Goal: Transaction & Acquisition: Purchase product/service

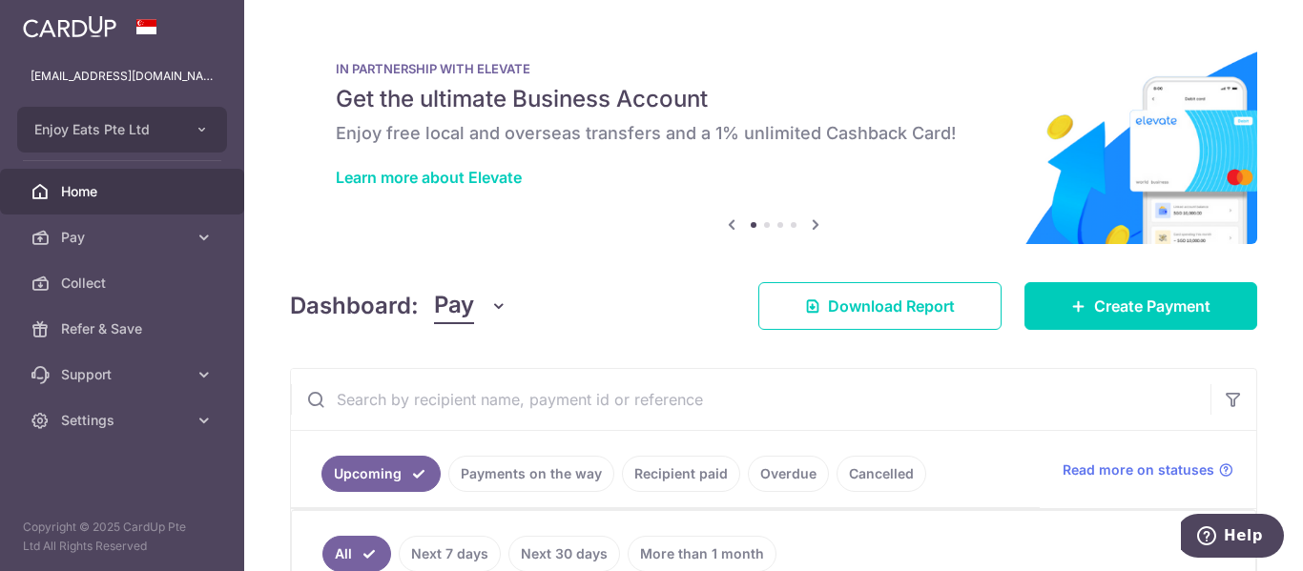
scroll to position [286, 0]
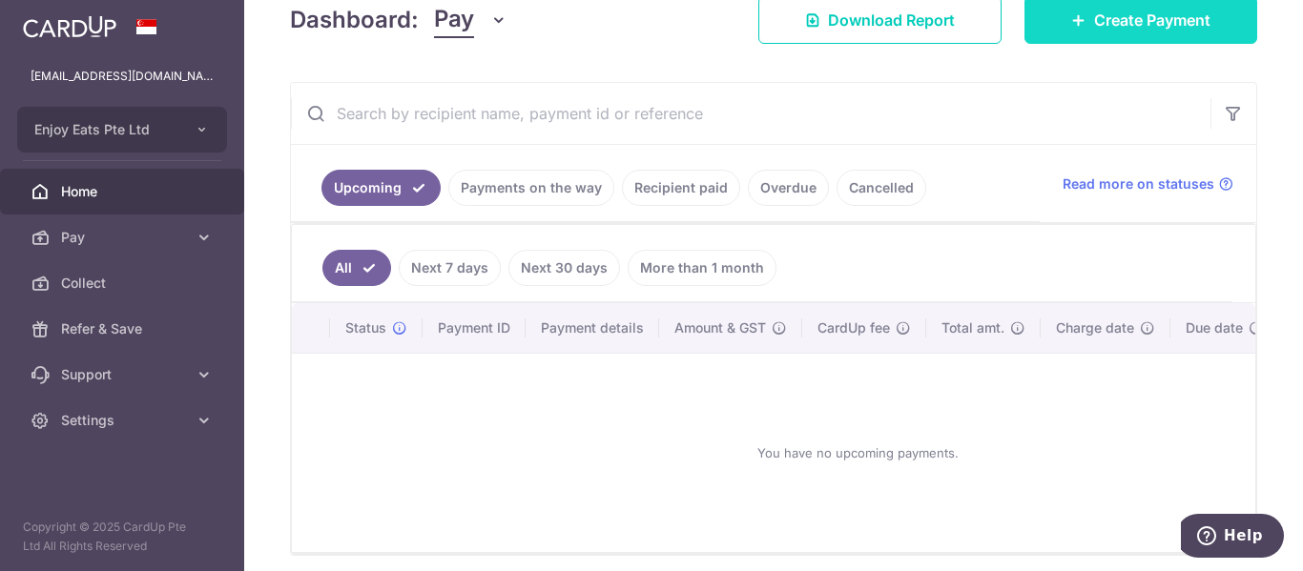
click at [1202, 29] on link "Create Payment" at bounding box center [1140, 20] width 233 height 48
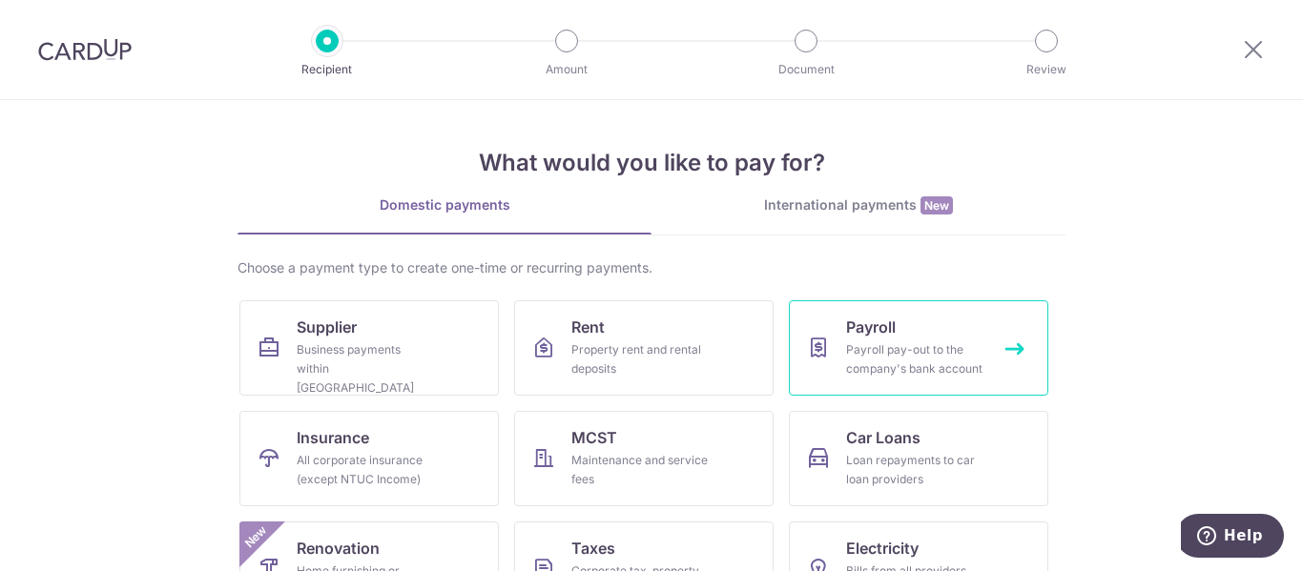
click at [863, 358] on div "Payroll pay-out to the company's bank account" at bounding box center [914, 359] width 137 height 38
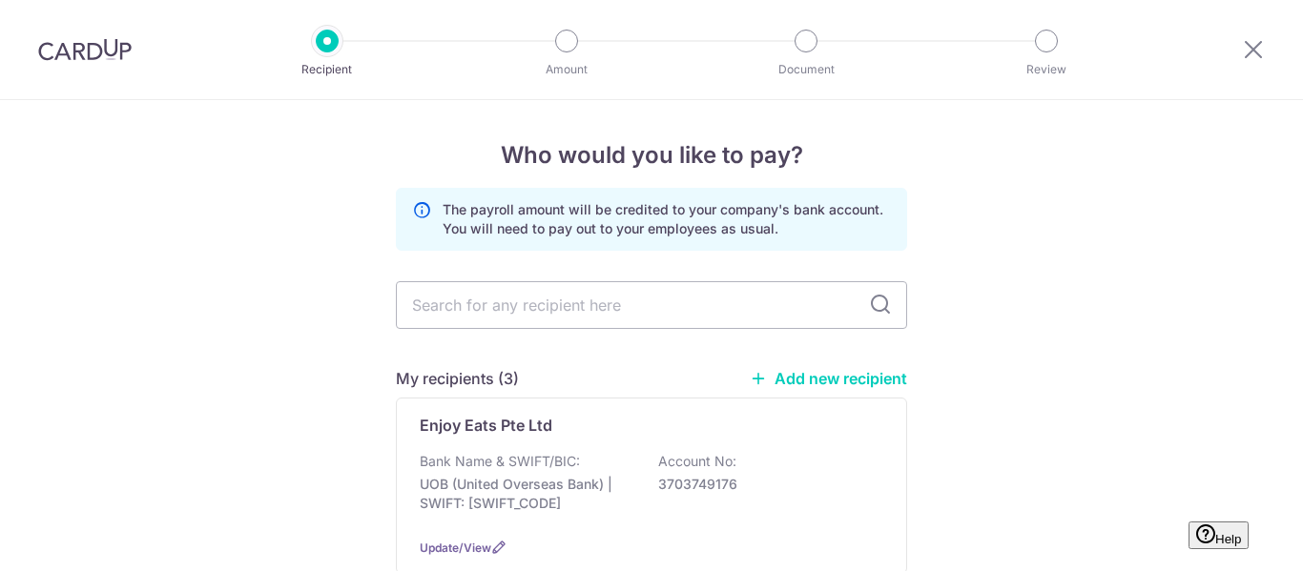
scroll to position [506, 0]
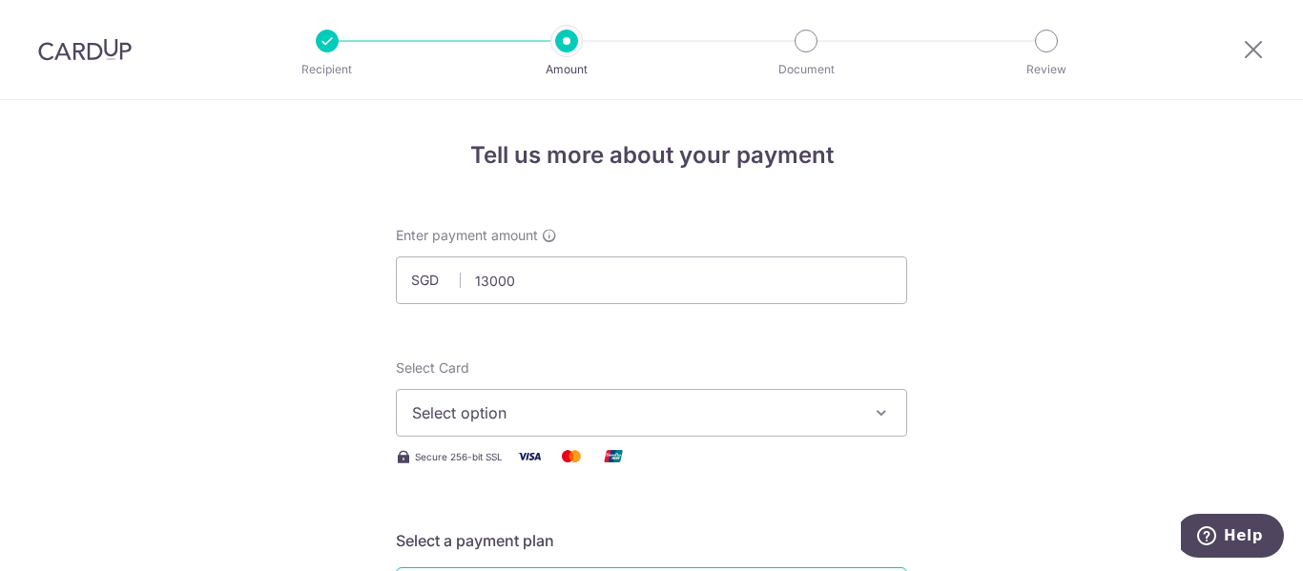
type input "13,000.00"
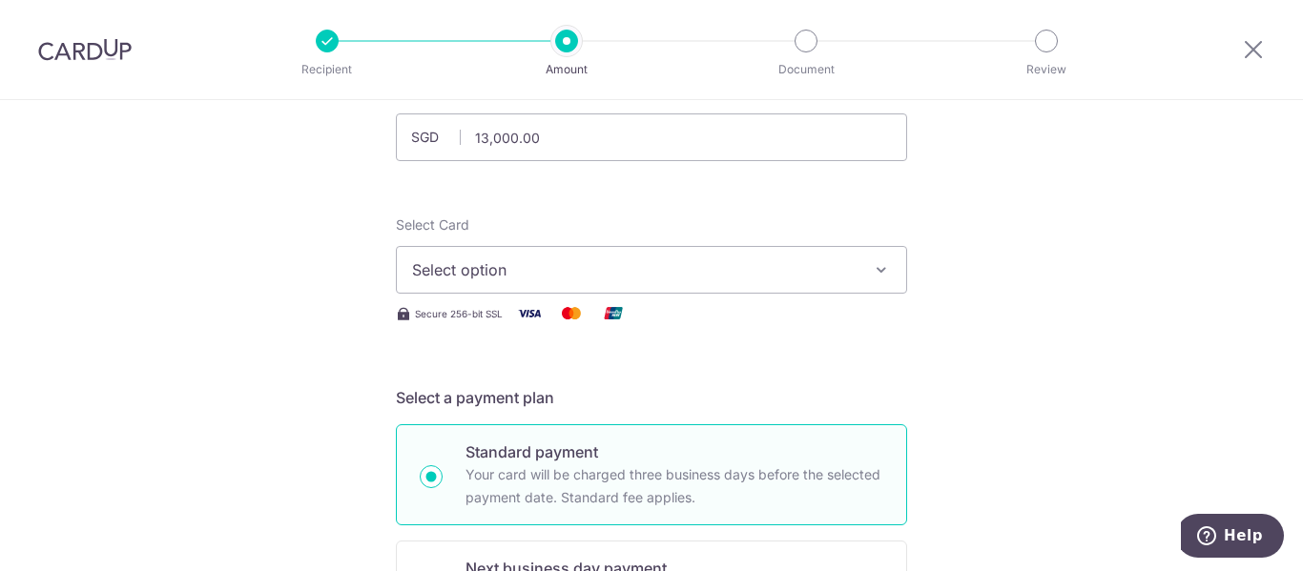
scroll to position [286, 0]
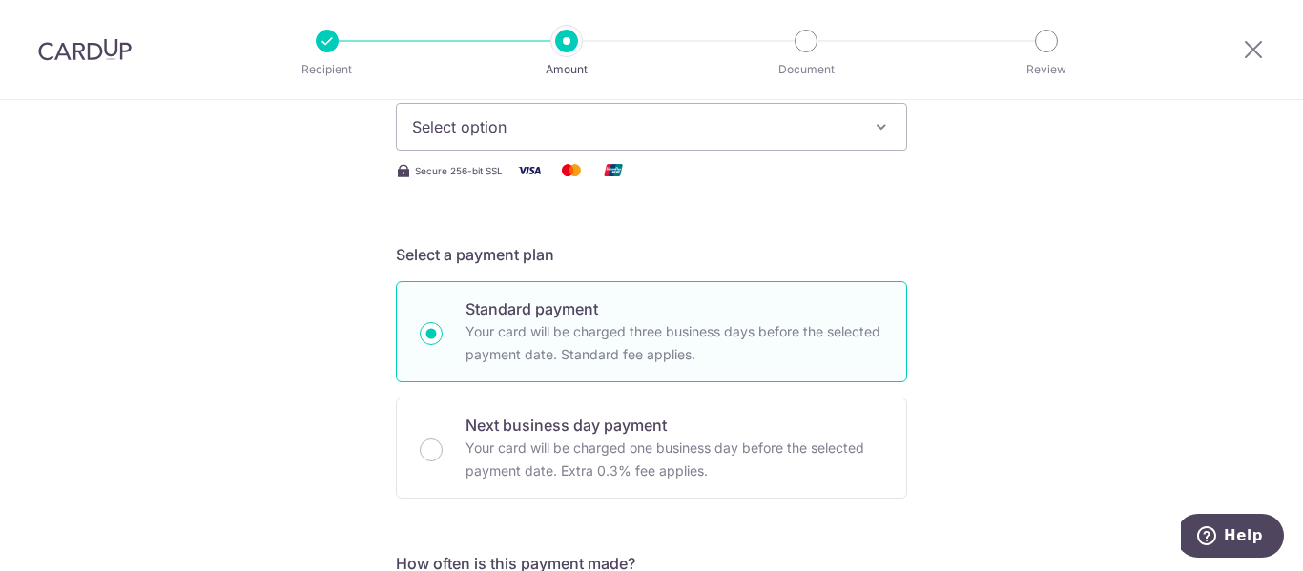
click at [688, 129] on span "Select option" at bounding box center [634, 126] width 444 height 23
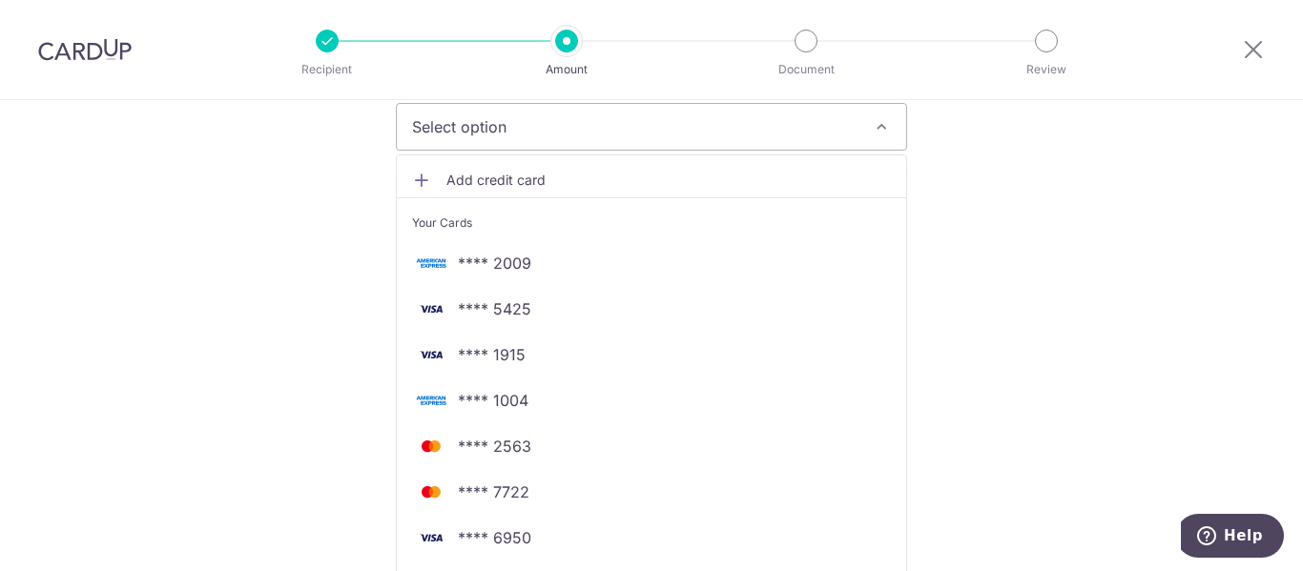
click at [483, 177] on span "Add credit card" at bounding box center [668, 180] width 444 height 19
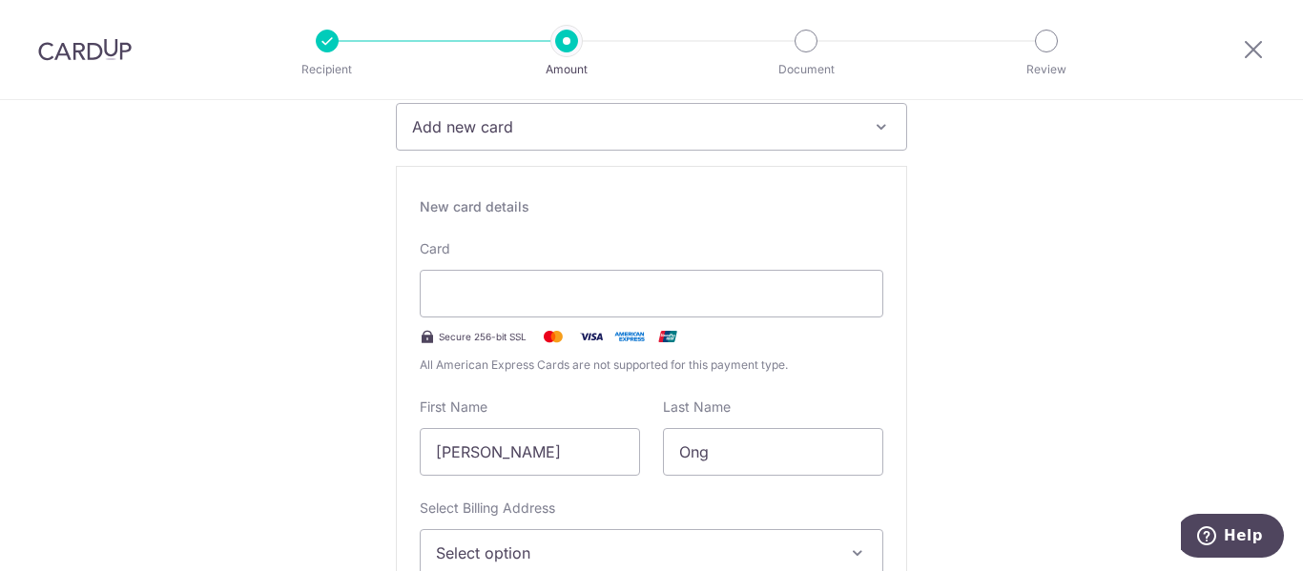
click at [589, 364] on span "All American Express Cards are not supported for this payment type." at bounding box center [651, 365] width 463 height 19
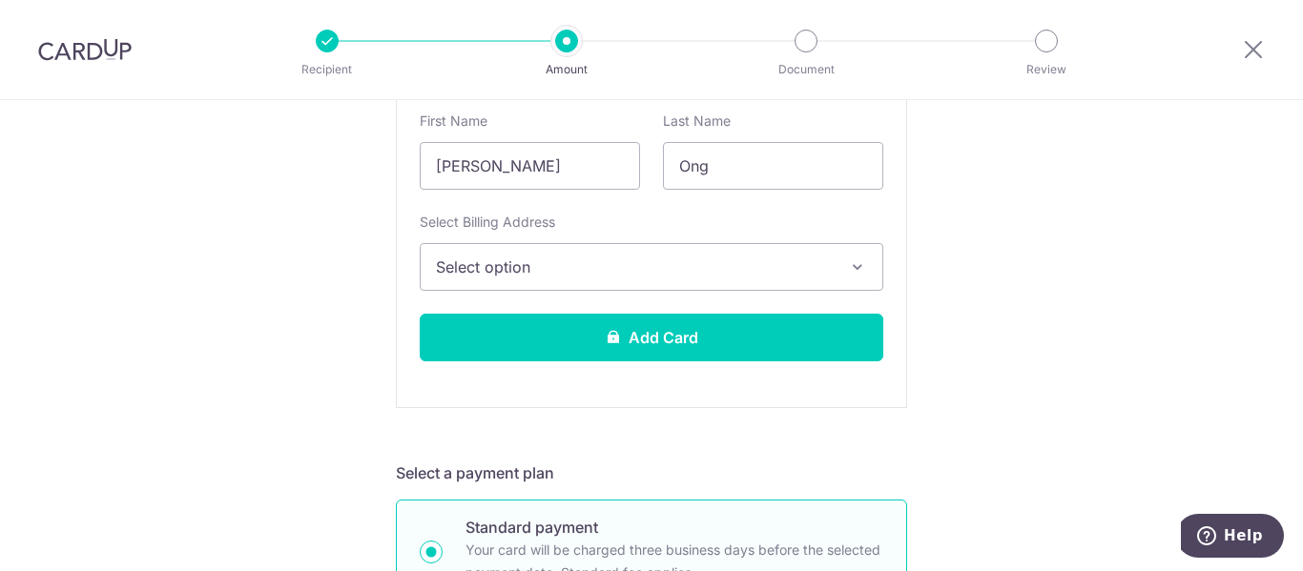
click at [627, 260] on span "Select option" at bounding box center [634, 267] width 397 height 23
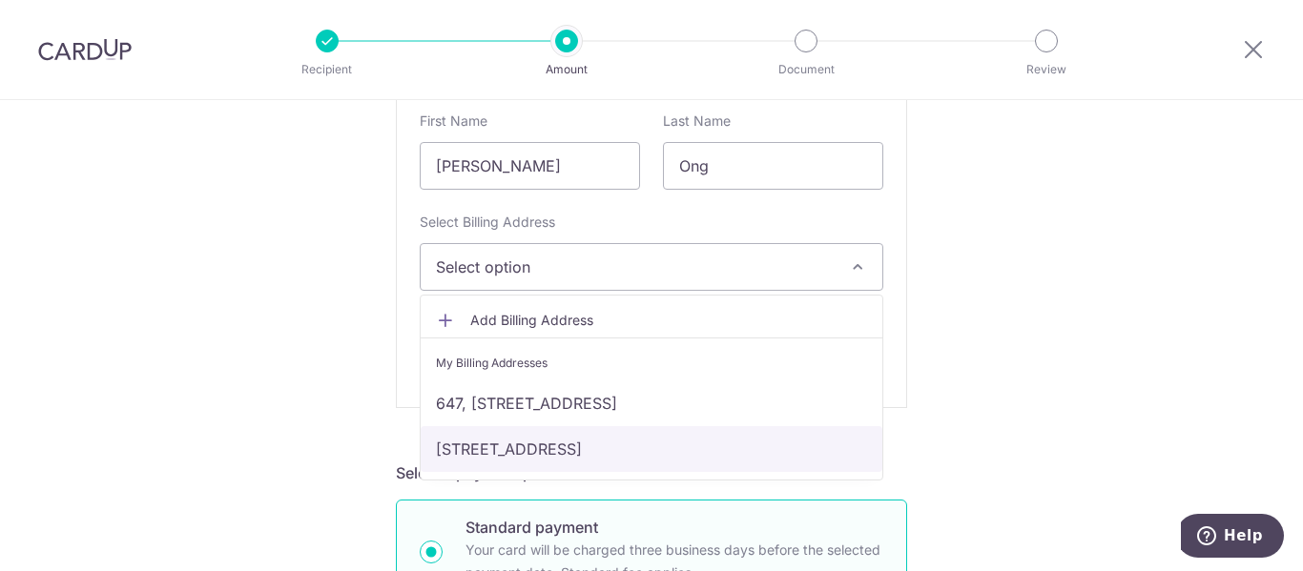
click at [563, 448] on link "610A TAMPINES NORTH DRIVE 1 TAMPINES GREENWEAVE SINGAPORE 521610, #09-438, Sing…" at bounding box center [652, 449] width 462 height 46
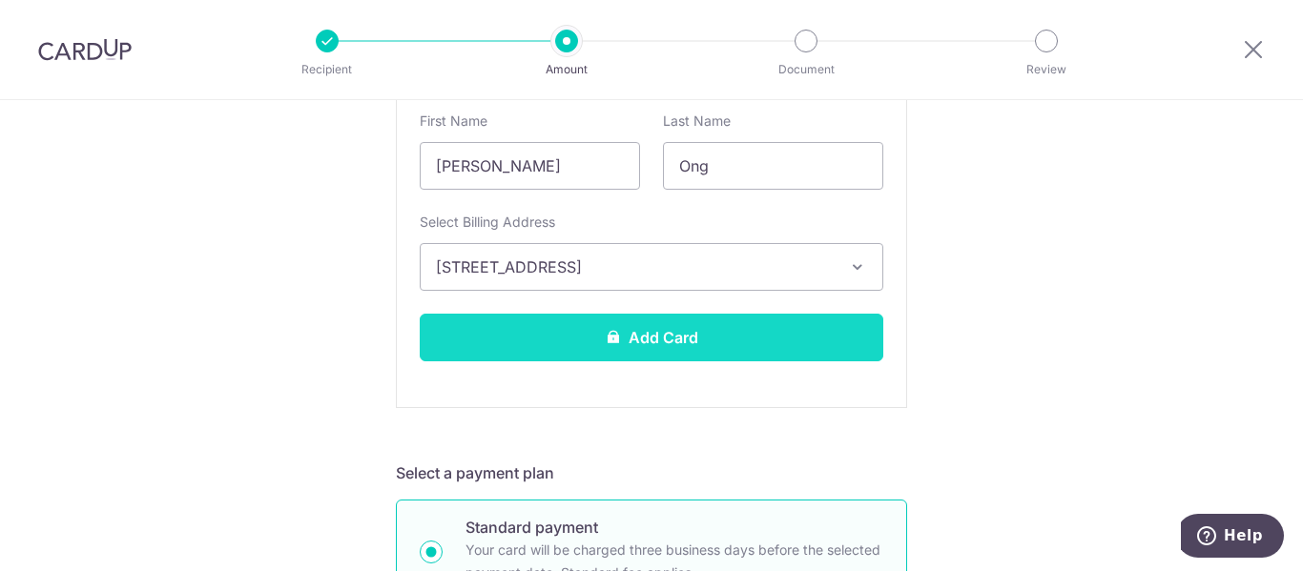
click at [618, 345] on button "Add Card" at bounding box center [651, 338] width 463 height 48
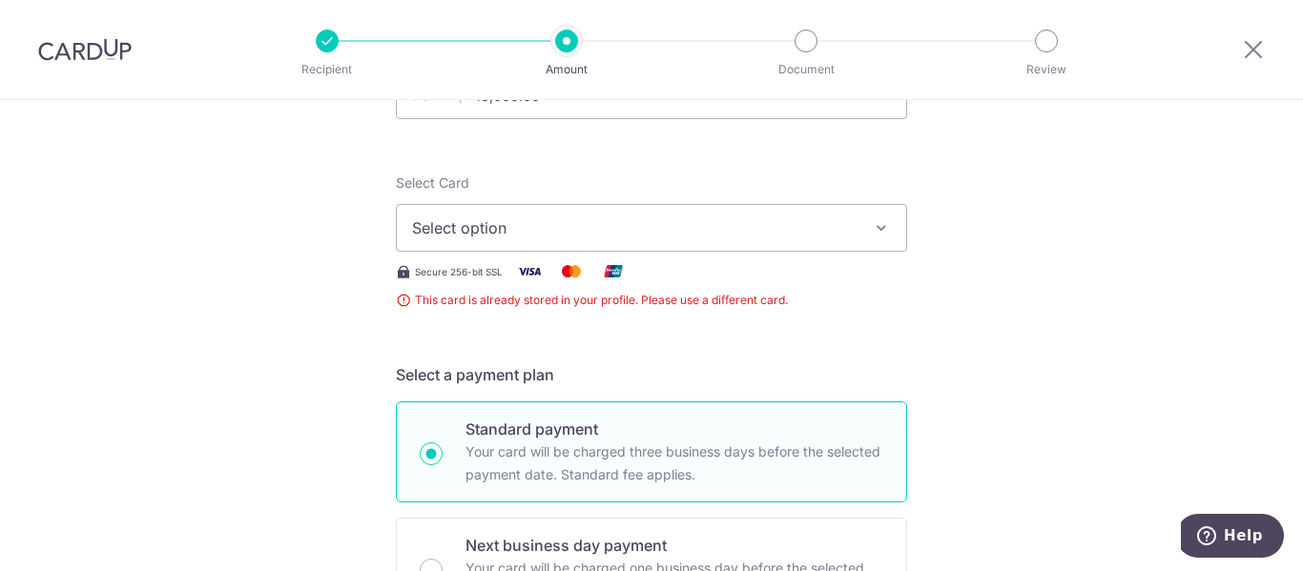
drag, startPoint x: 666, startPoint y: 225, endPoint x: 633, endPoint y: 265, distance: 51.5
click at [665, 225] on span "Select option" at bounding box center [634, 227] width 444 height 23
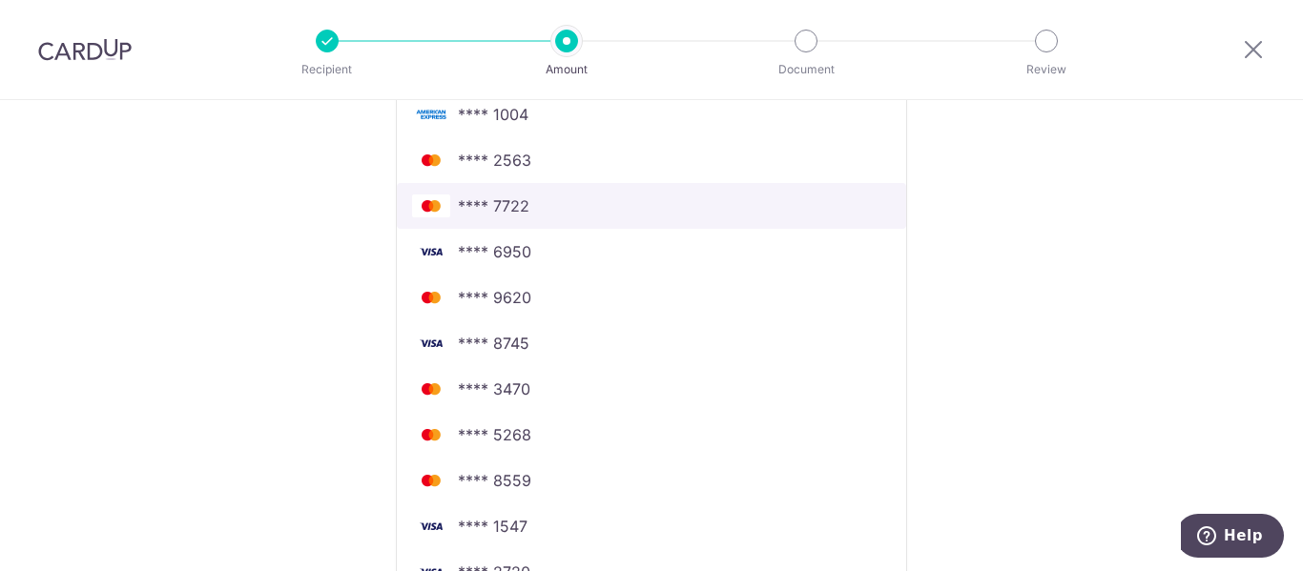
scroll to position [471, 0]
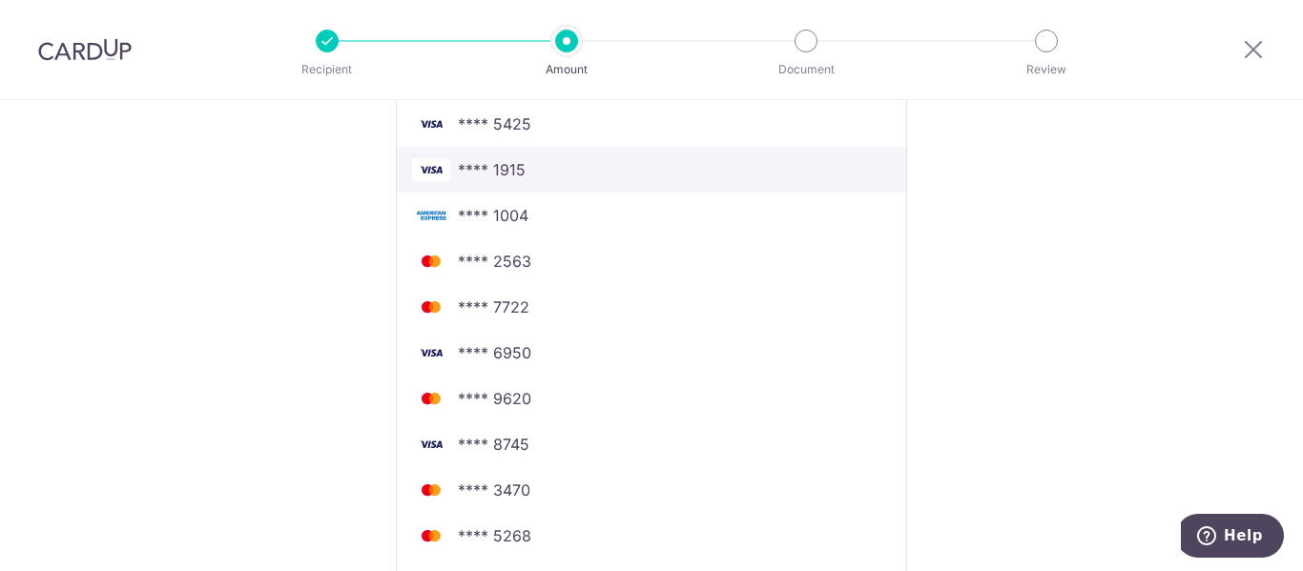
click at [518, 173] on span "**** 1915" at bounding box center [492, 169] width 68 height 23
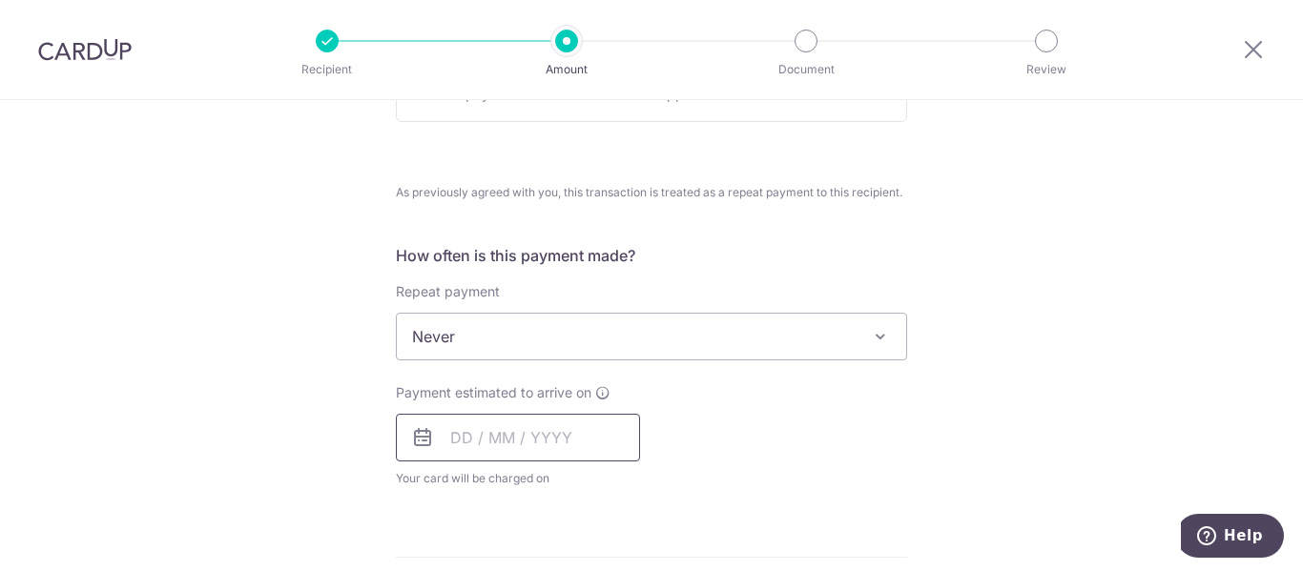
scroll to position [833, 0]
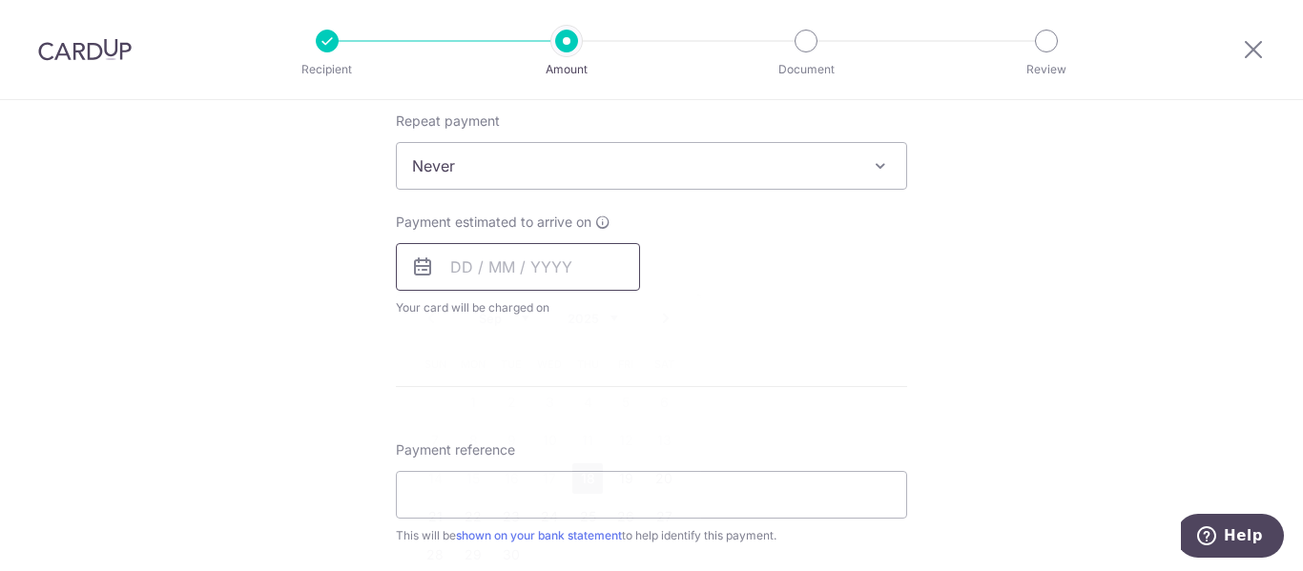
click at [584, 283] on input "text" at bounding box center [518, 267] width 244 height 48
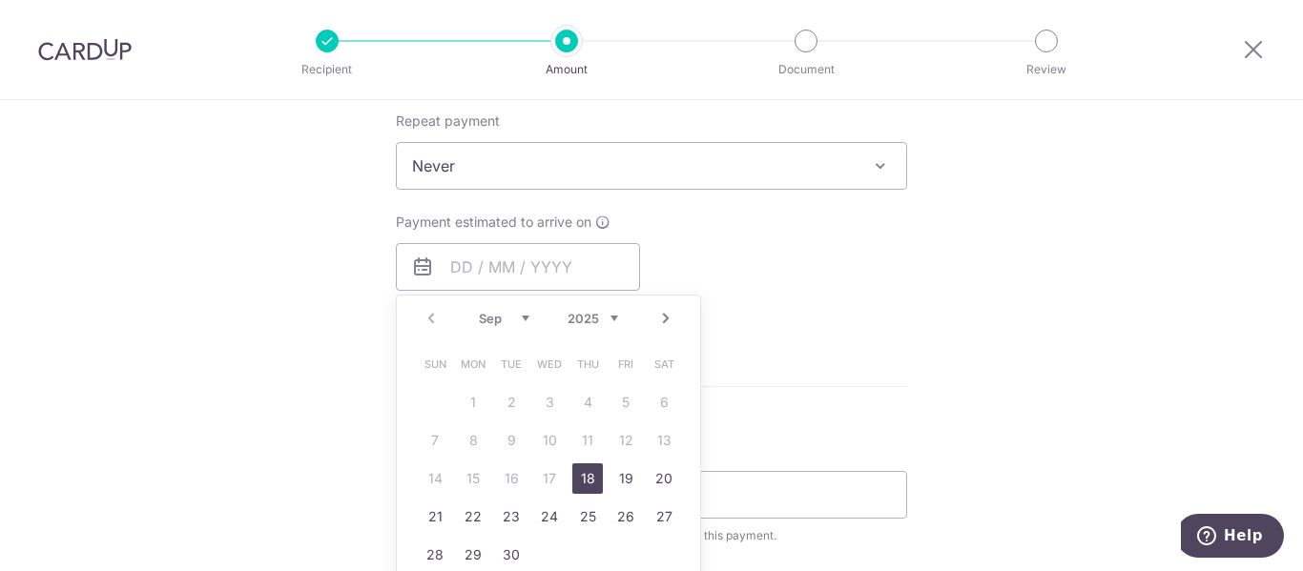
click at [573, 472] on link "18" at bounding box center [587, 478] width 31 height 31
type input "[DATE]"
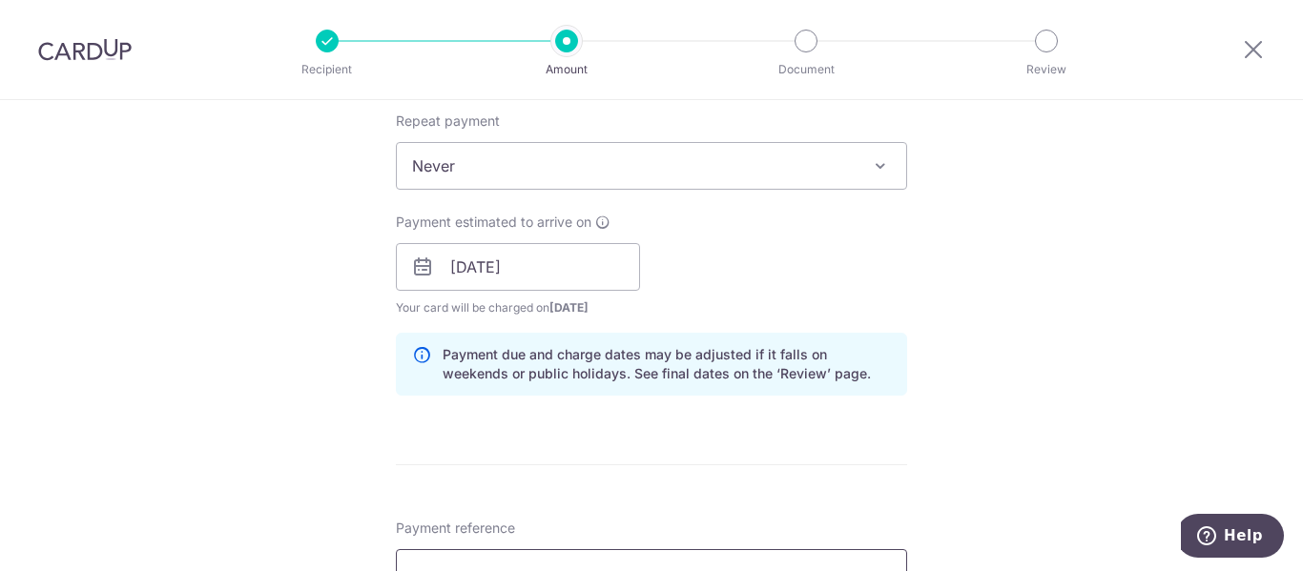
scroll to position [929, 0]
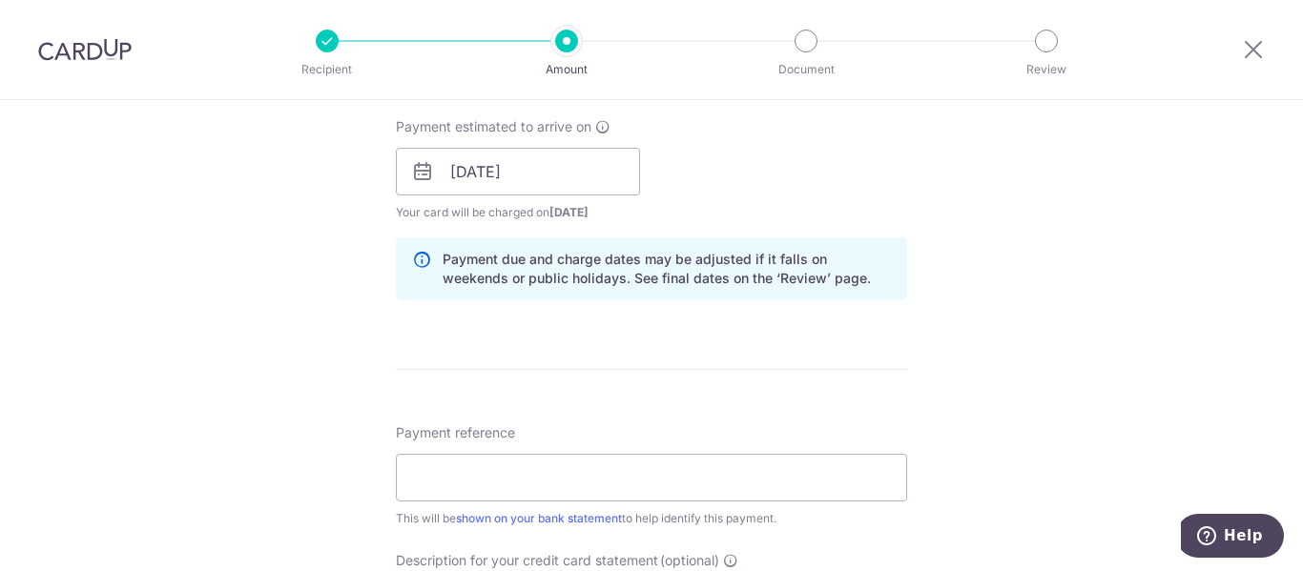
click at [688, 504] on div "Payment reference This will be shown on your bank statement to help identify th…" at bounding box center [651, 475] width 511 height 105
click at [699, 487] on input "Payment reference" at bounding box center [651, 478] width 511 height 48
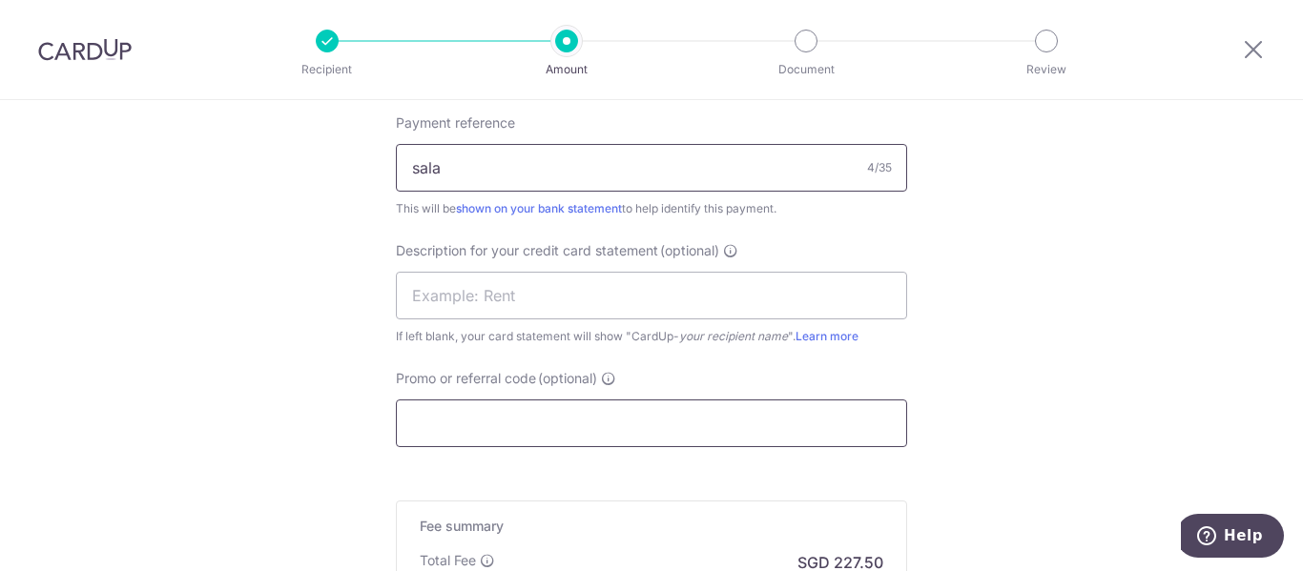
scroll to position [1310, 0]
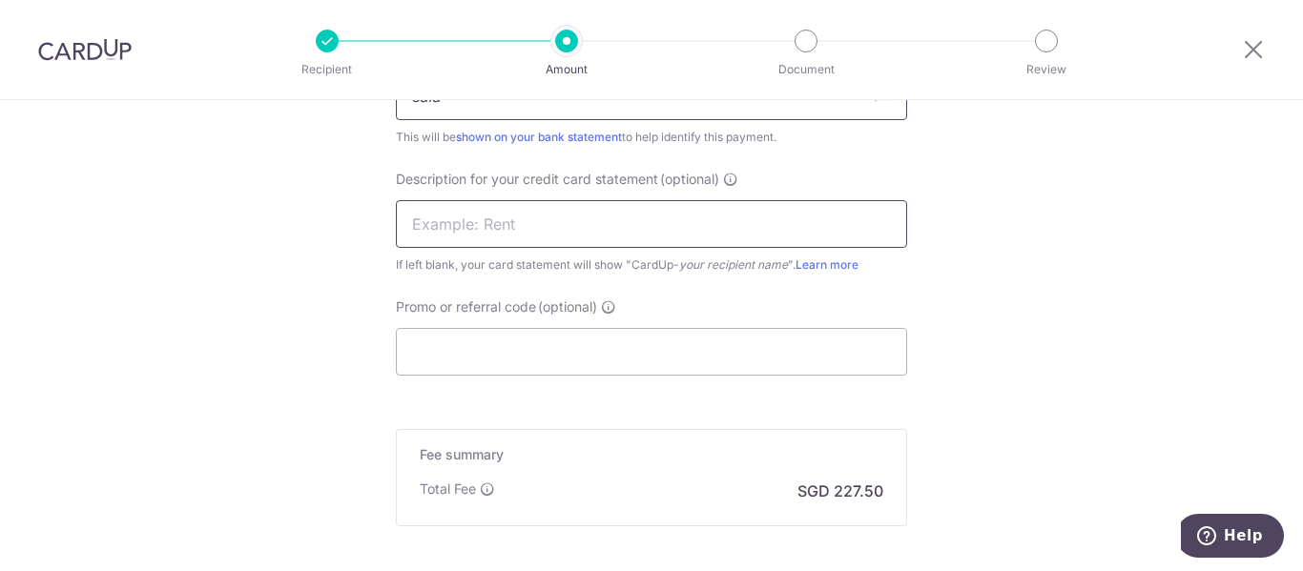
type input "sala"
click at [609, 205] on input "text" at bounding box center [651, 224] width 511 height 48
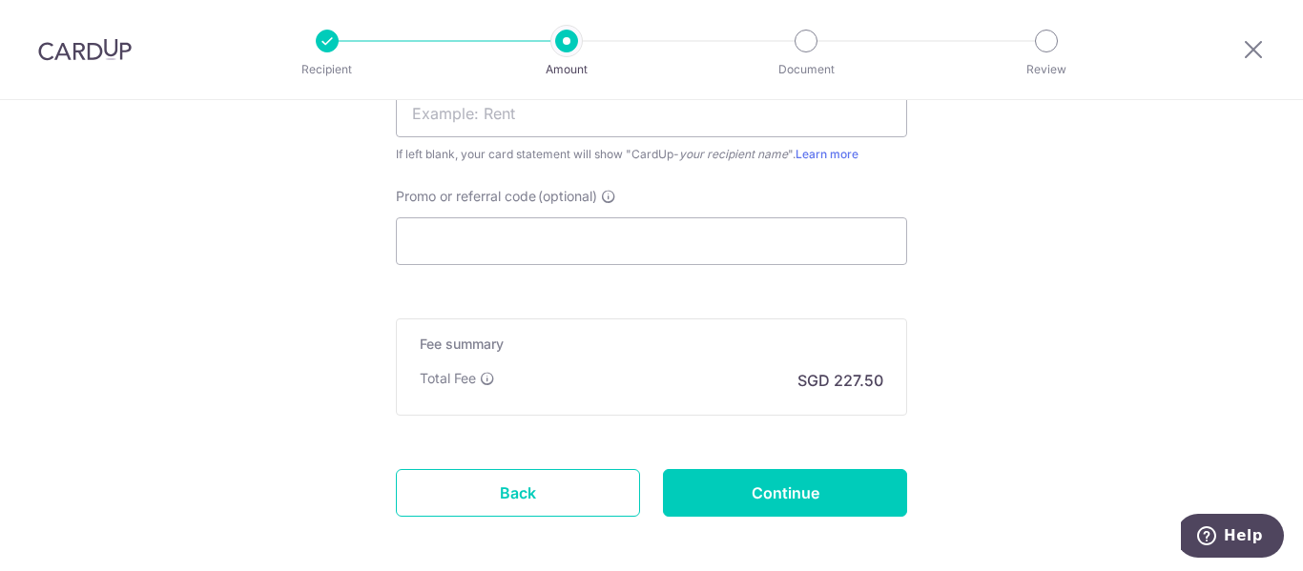
scroll to position [1510, 0]
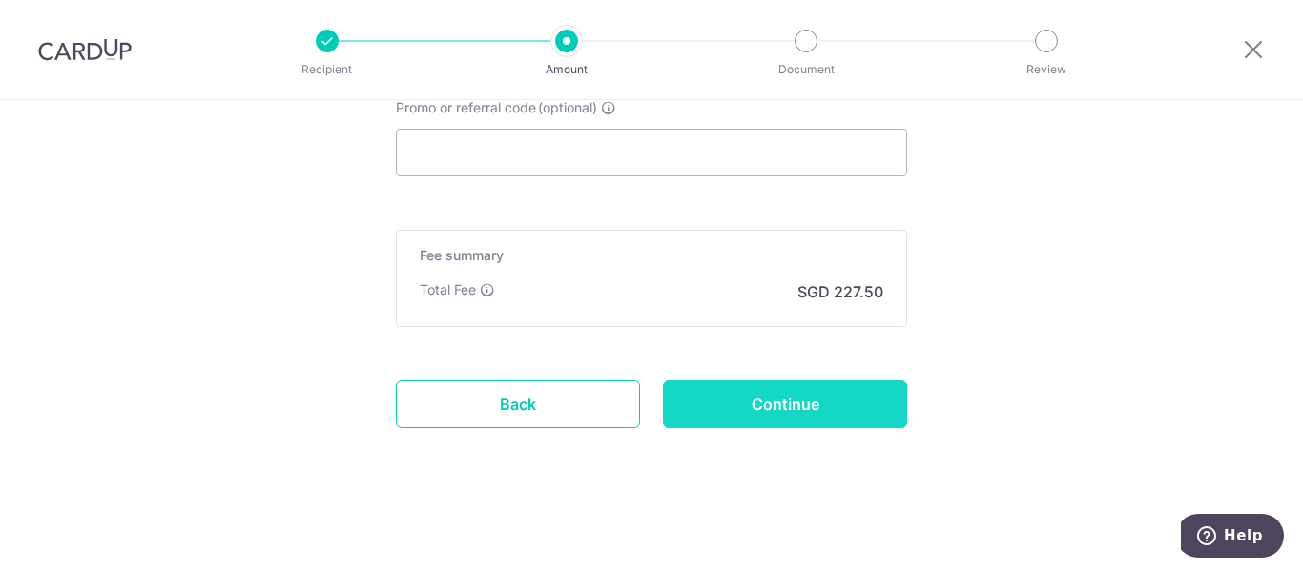
click at [770, 392] on input "Continue" at bounding box center [785, 404] width 244 height 48
type input "Create Schedule"
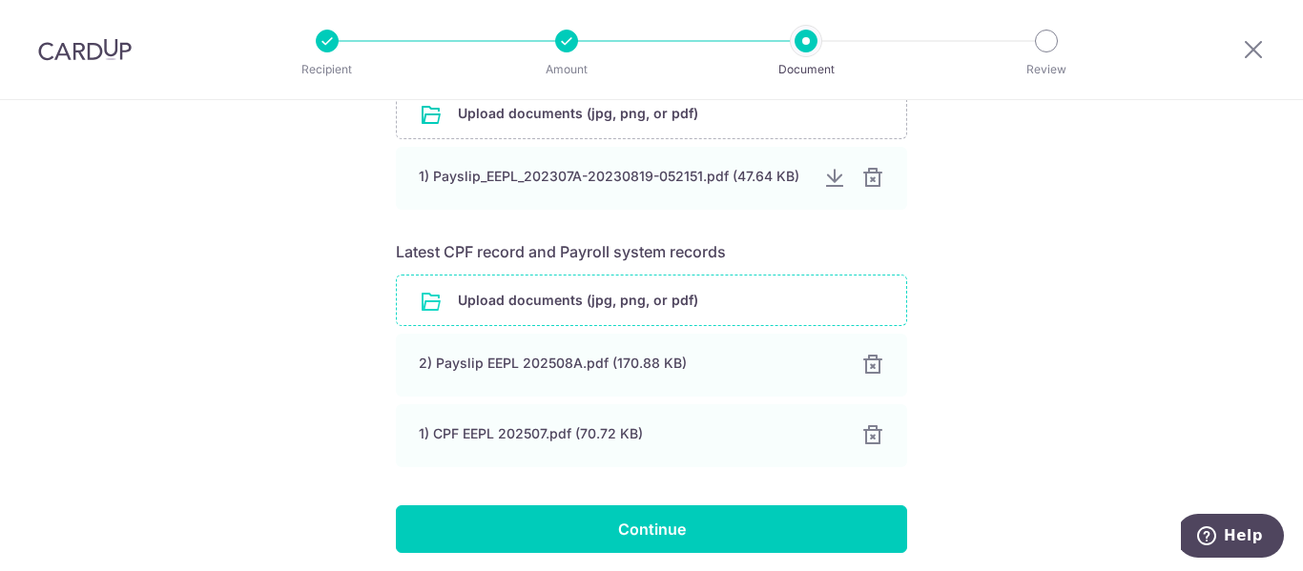
scroll to position [460, 0]
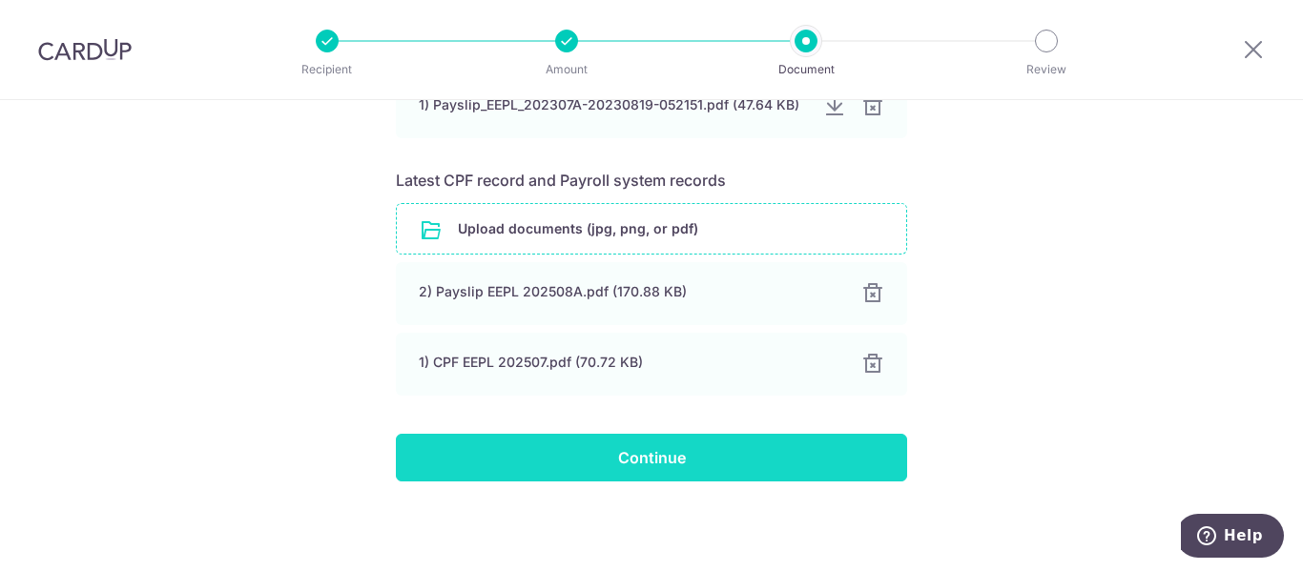
click at [682, 461] on input "Continue" at bounding box center [651, 458] width 511 height 48
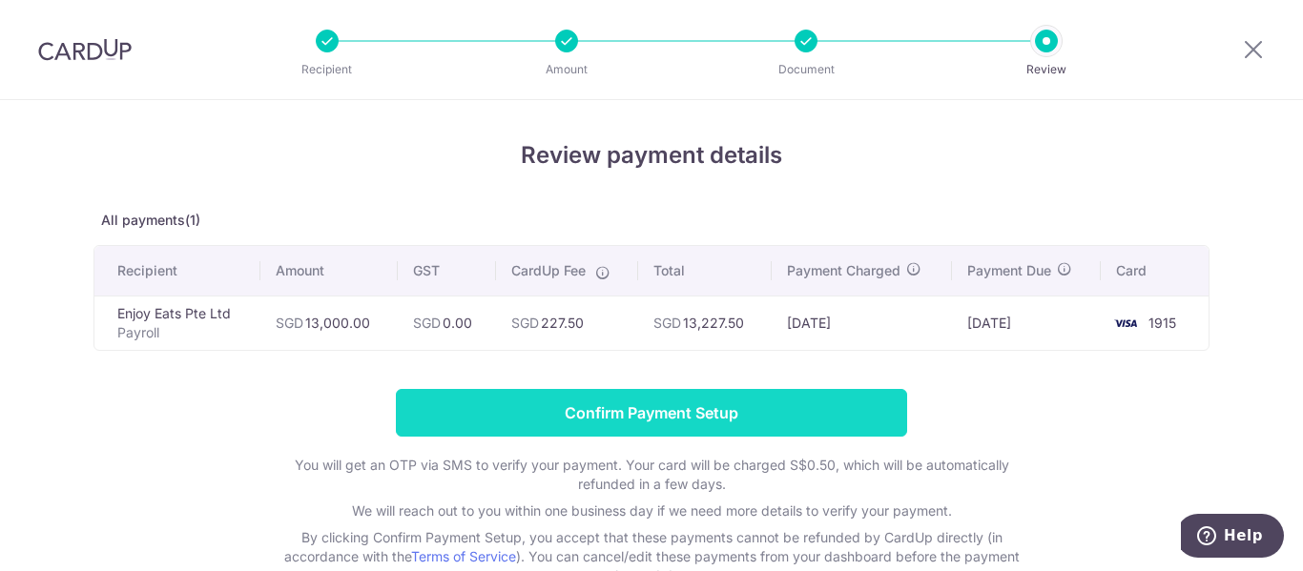
click at [742, 409] on input "Confirm Payment Setup" at bounding box center [651, 413] width 511 height 48
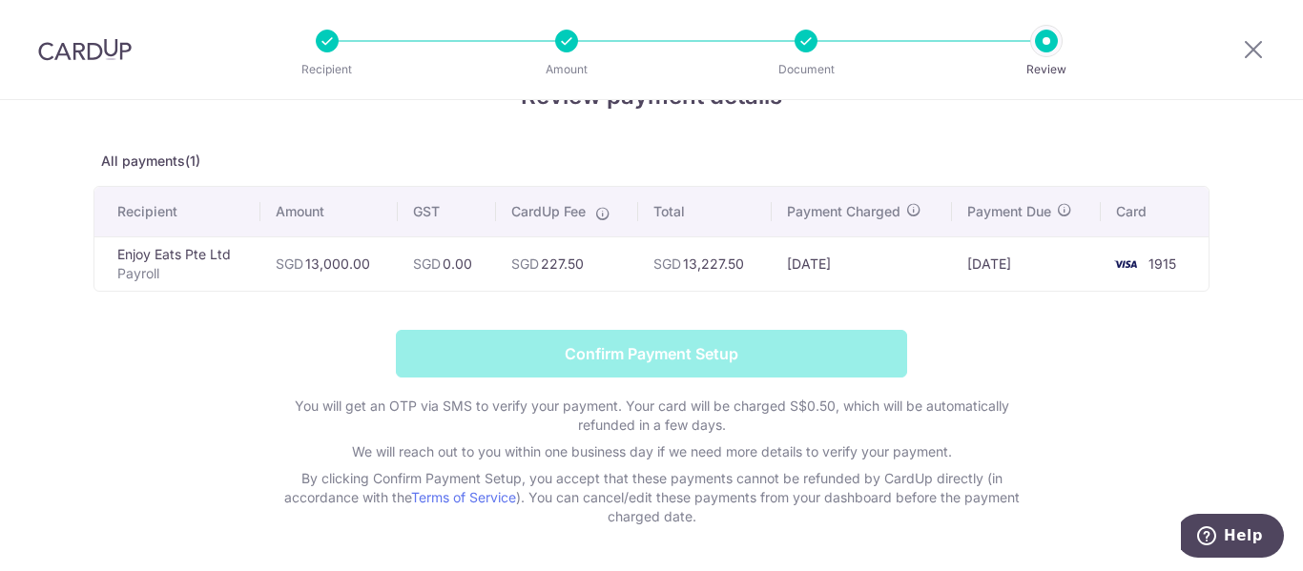
scroll to position [127, 0]
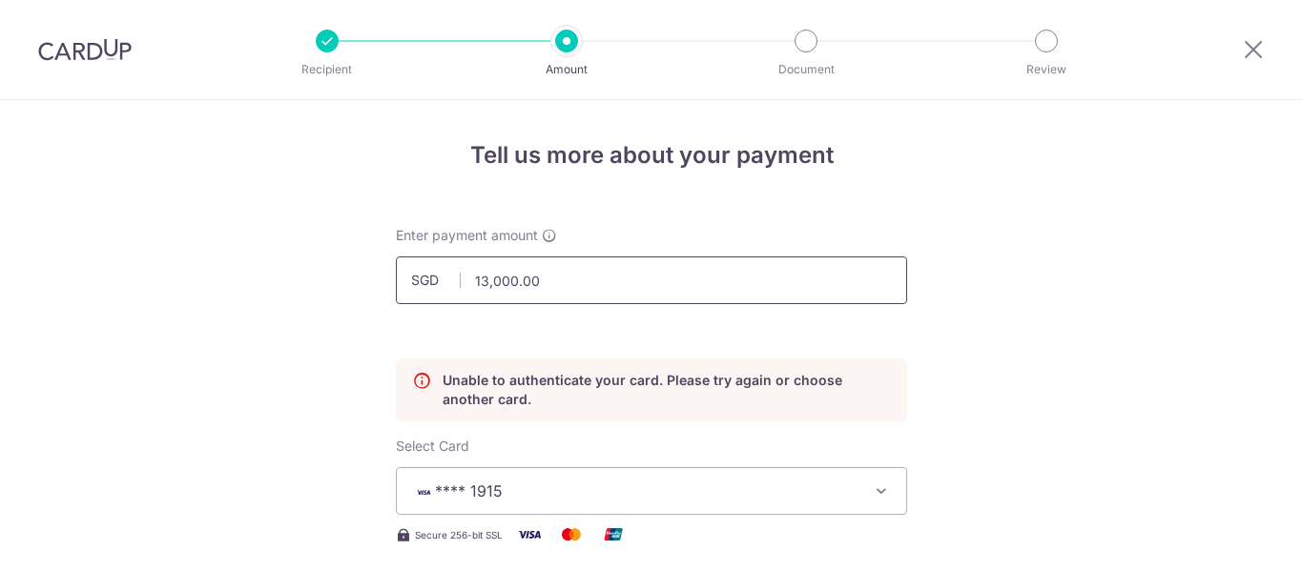
click at [428, 257] on input "13,000.00" at bounding box center [651, 281] width 511 height 48
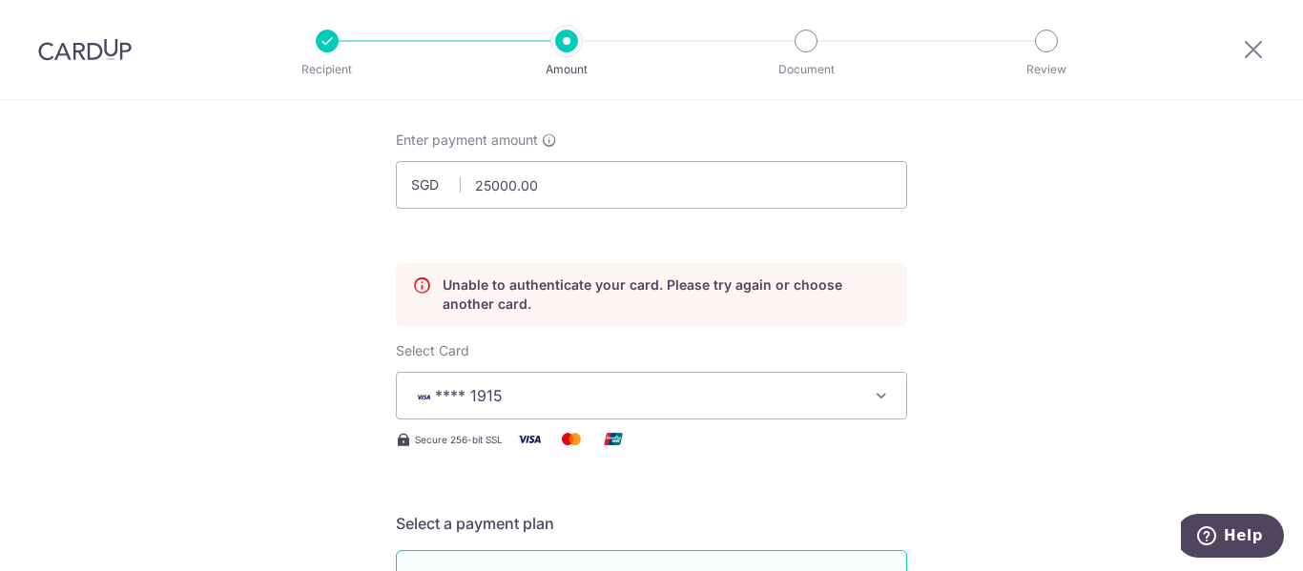
type input "25,000.00"
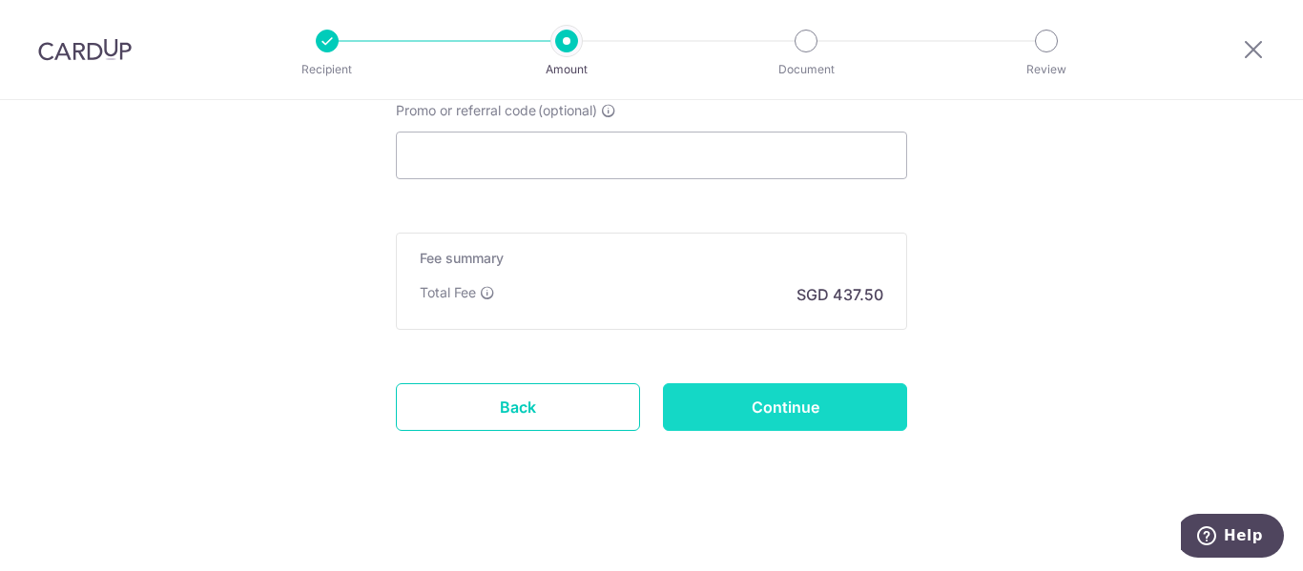
scroll to position [1588, 0]
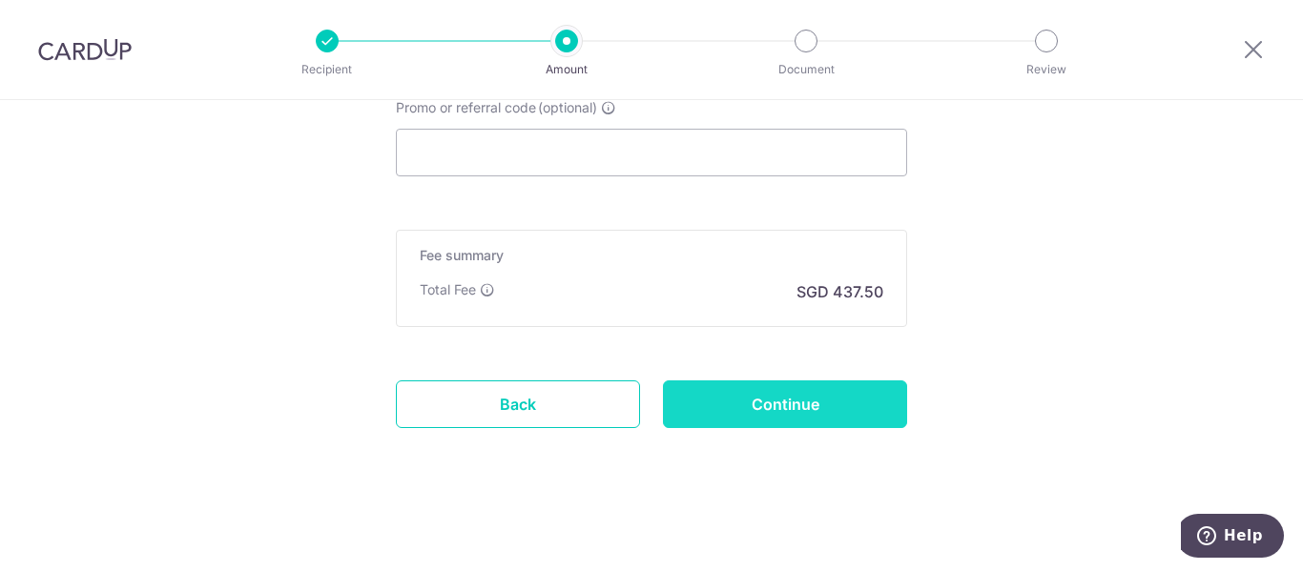
click at [750, 392] on input "Continue" at bounding box center [785, 404] width 244 height 48
type input "Update Schedule"
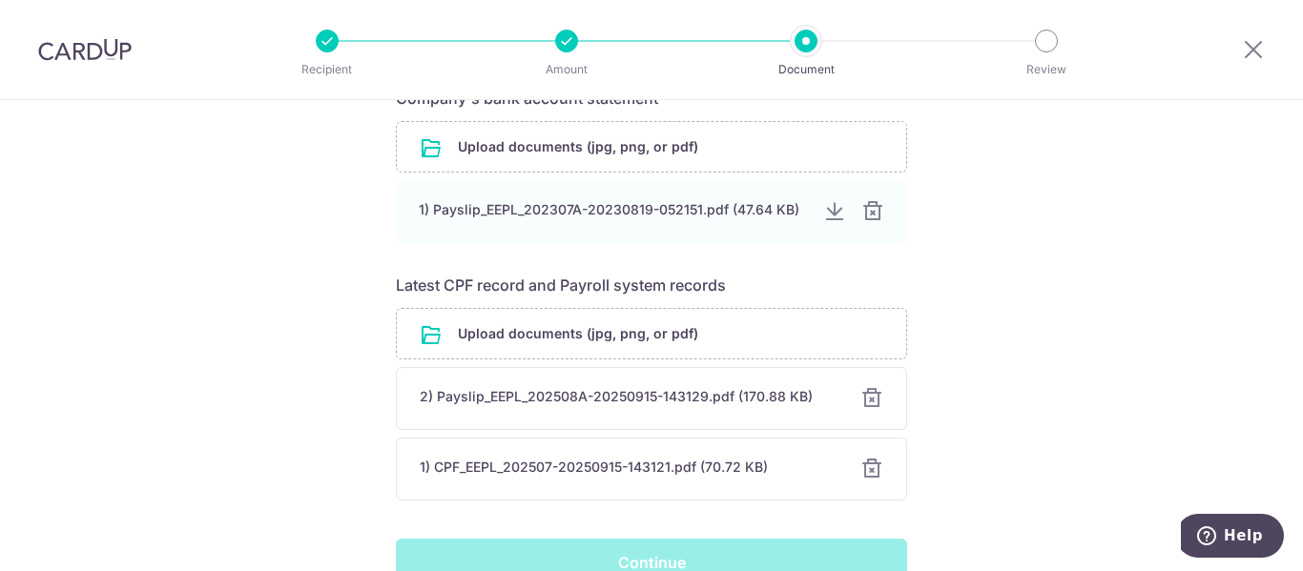
scroll to position [381, 0]
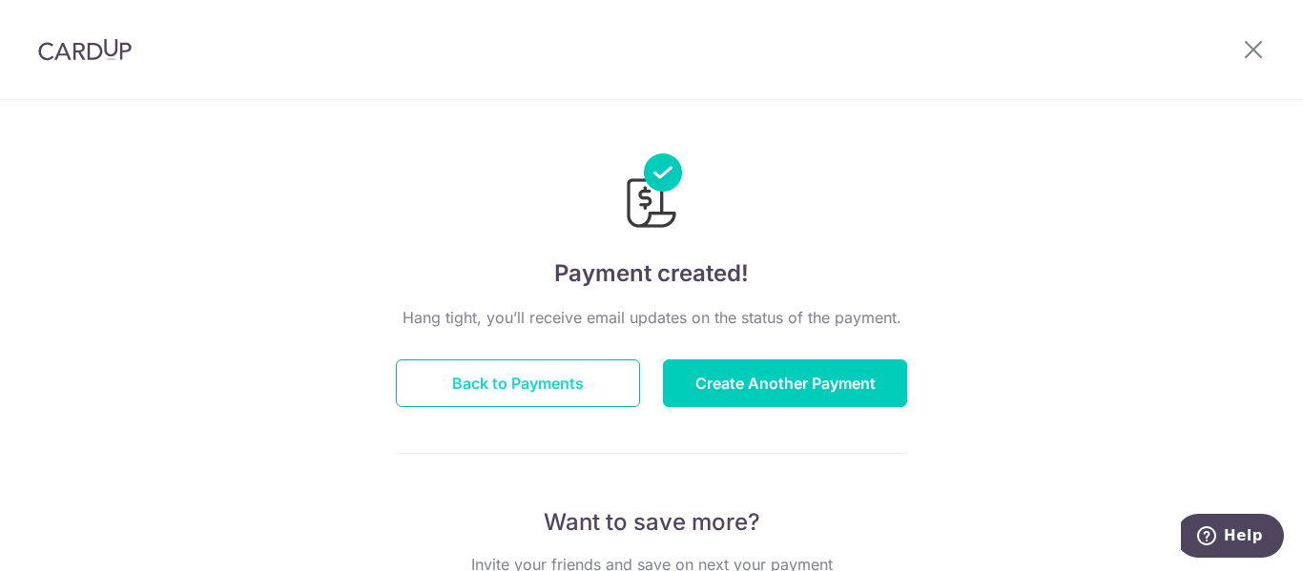
click at [546, 378] on button "Back to Payments" at bounding box center [518, 384] width 244 height 48
